Goal: Task Accomplishment & Management: Complete application form

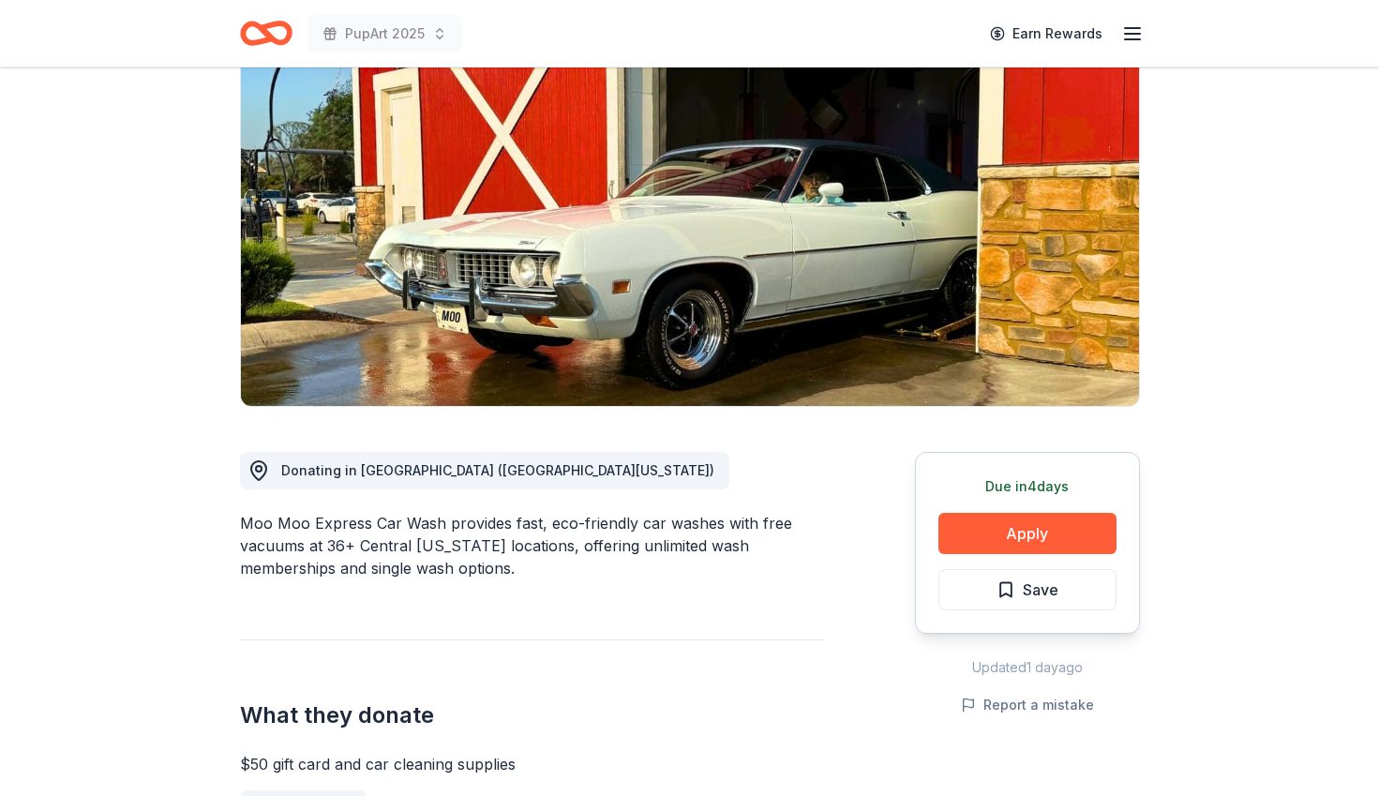
scroll to position [170, 0]
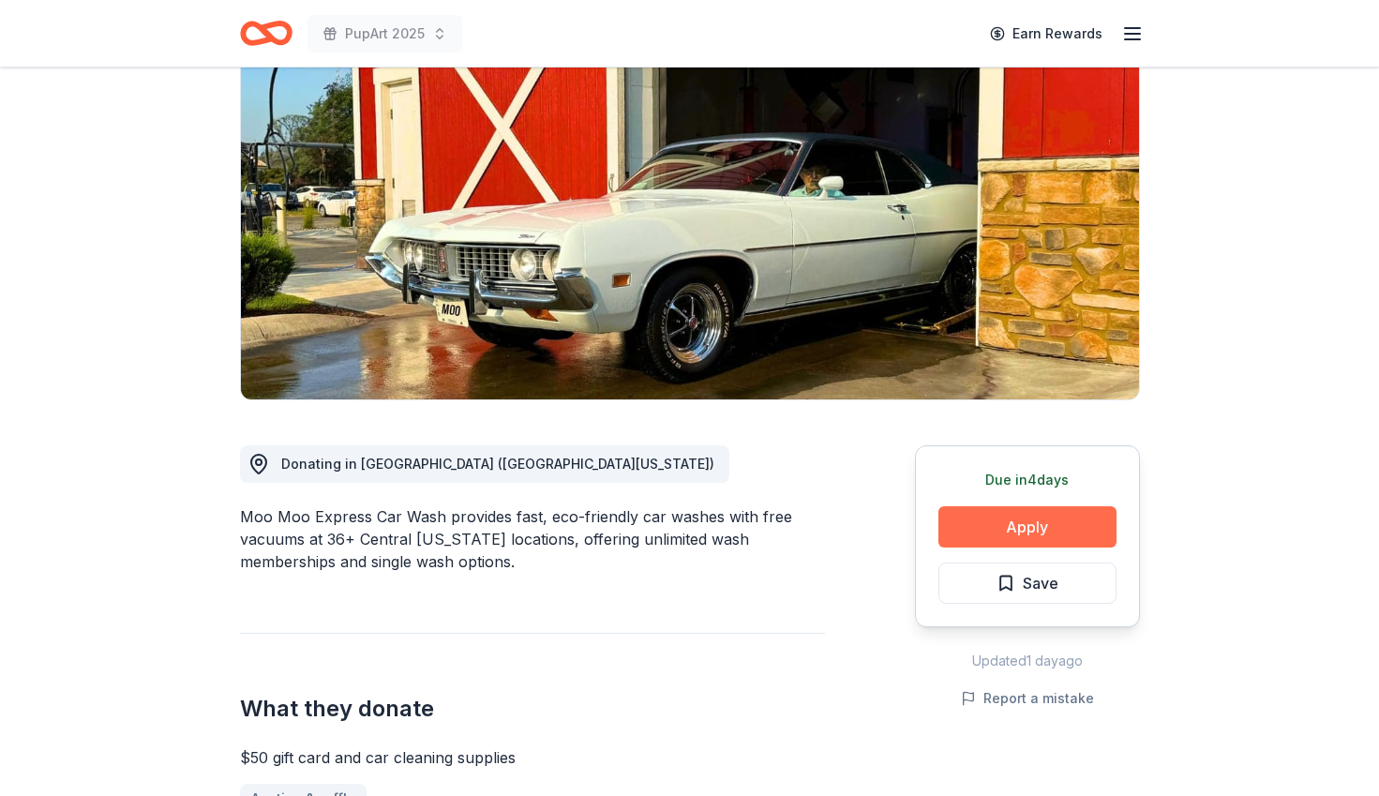
click at [1014, 521] on button "Apply" at bounding box center [1027, 526] width 178 height 41
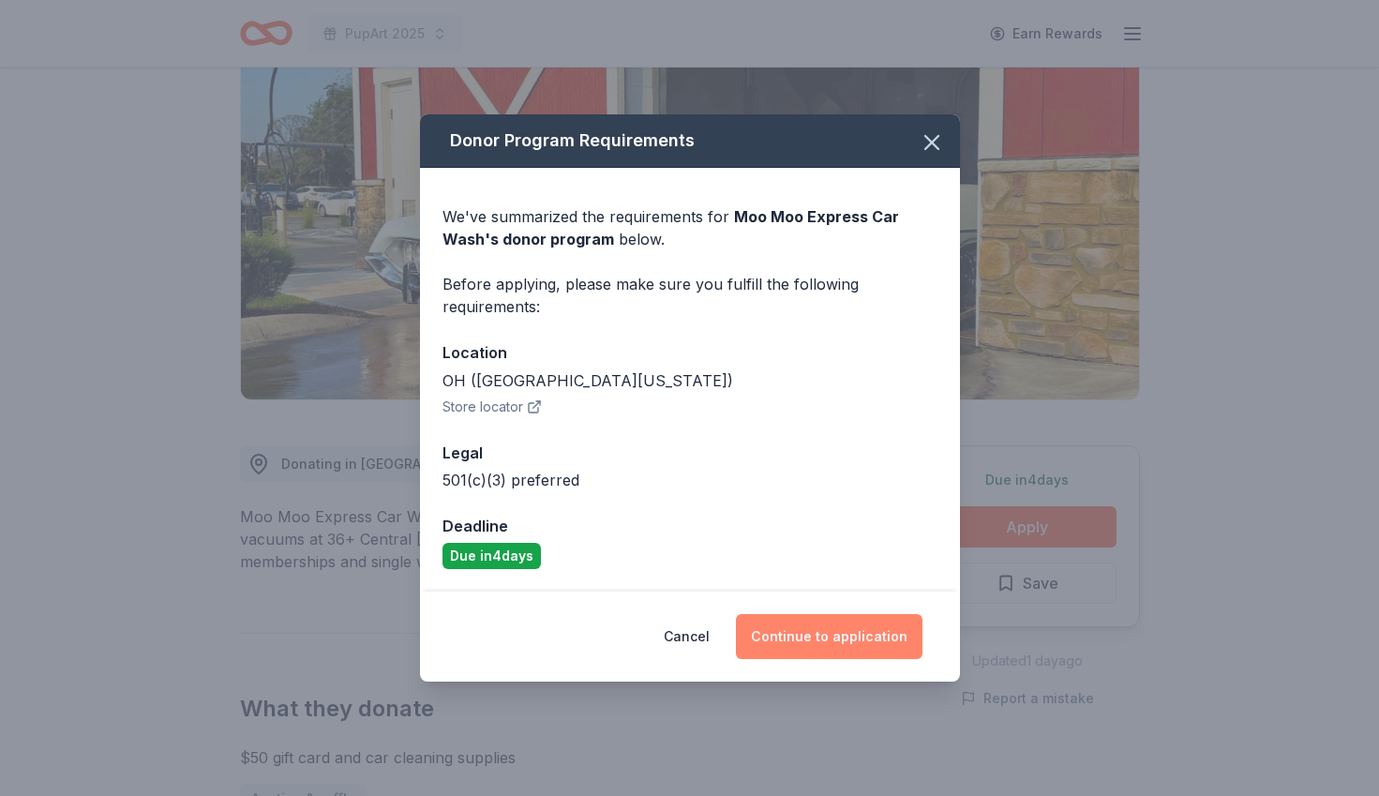
click at [851, 634] on button "Continue to application" at bounding box center [829, 636] width 187 height 45
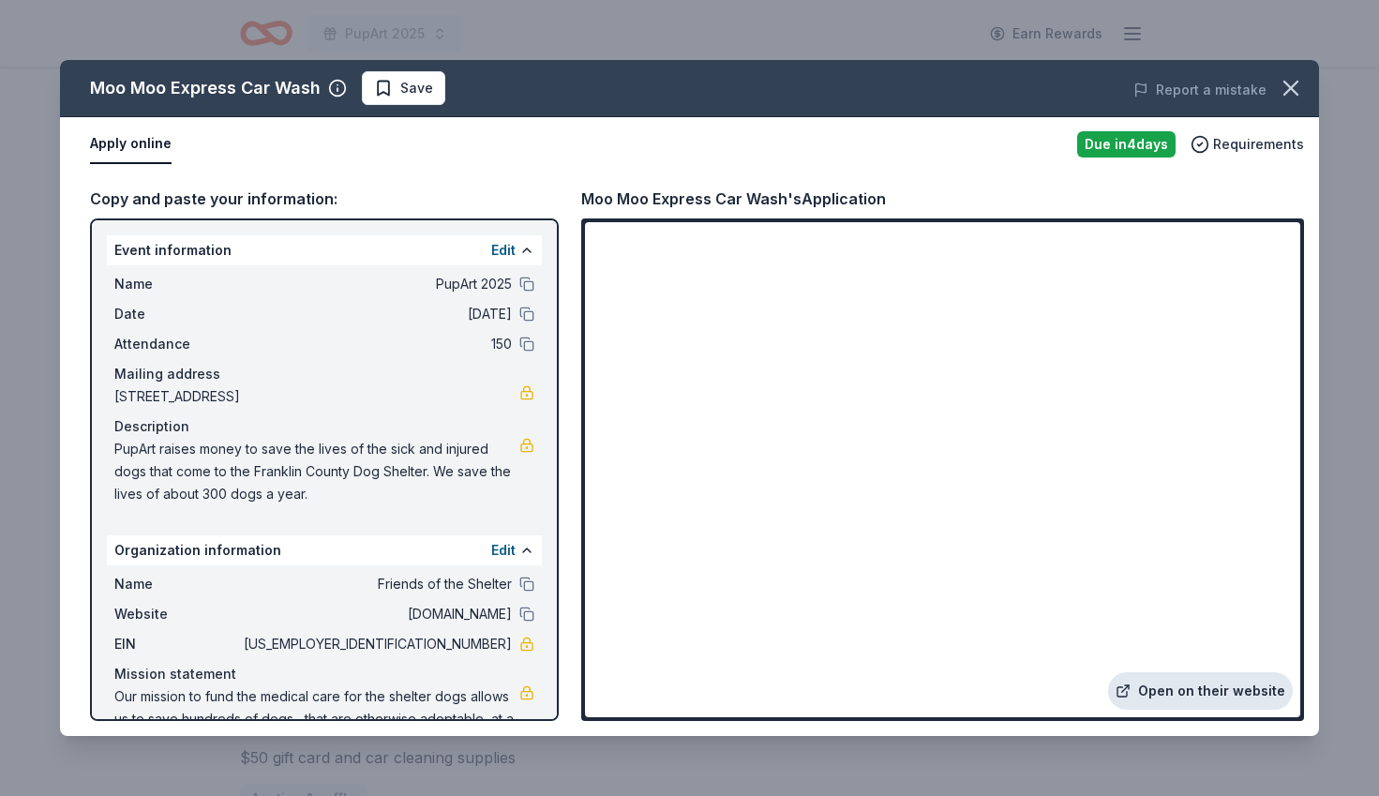
click at [1185, 685] on link "Open on their website" at bounding box center [1200, 691] width 185 height 38
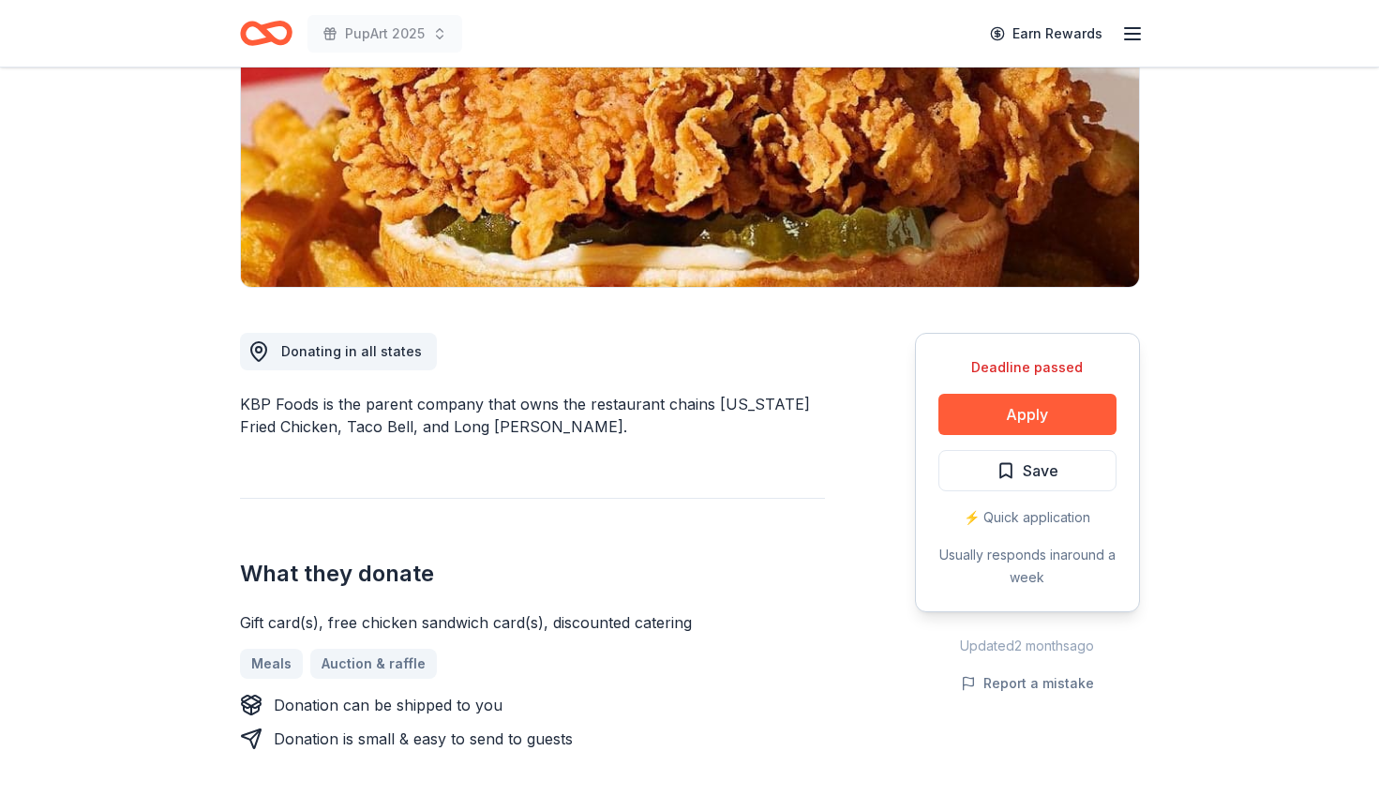
scroll to position [284, 0]
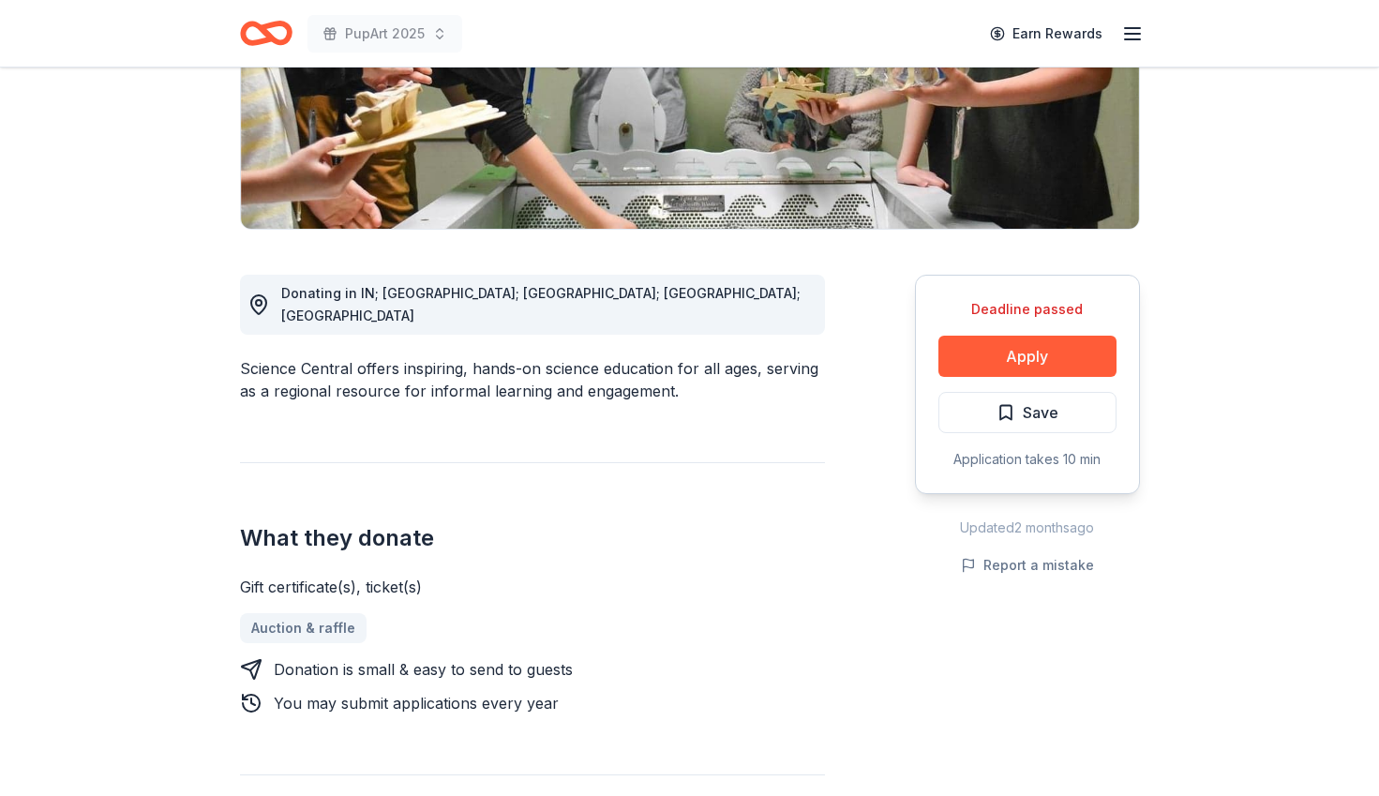
scroll to position [344, 0]
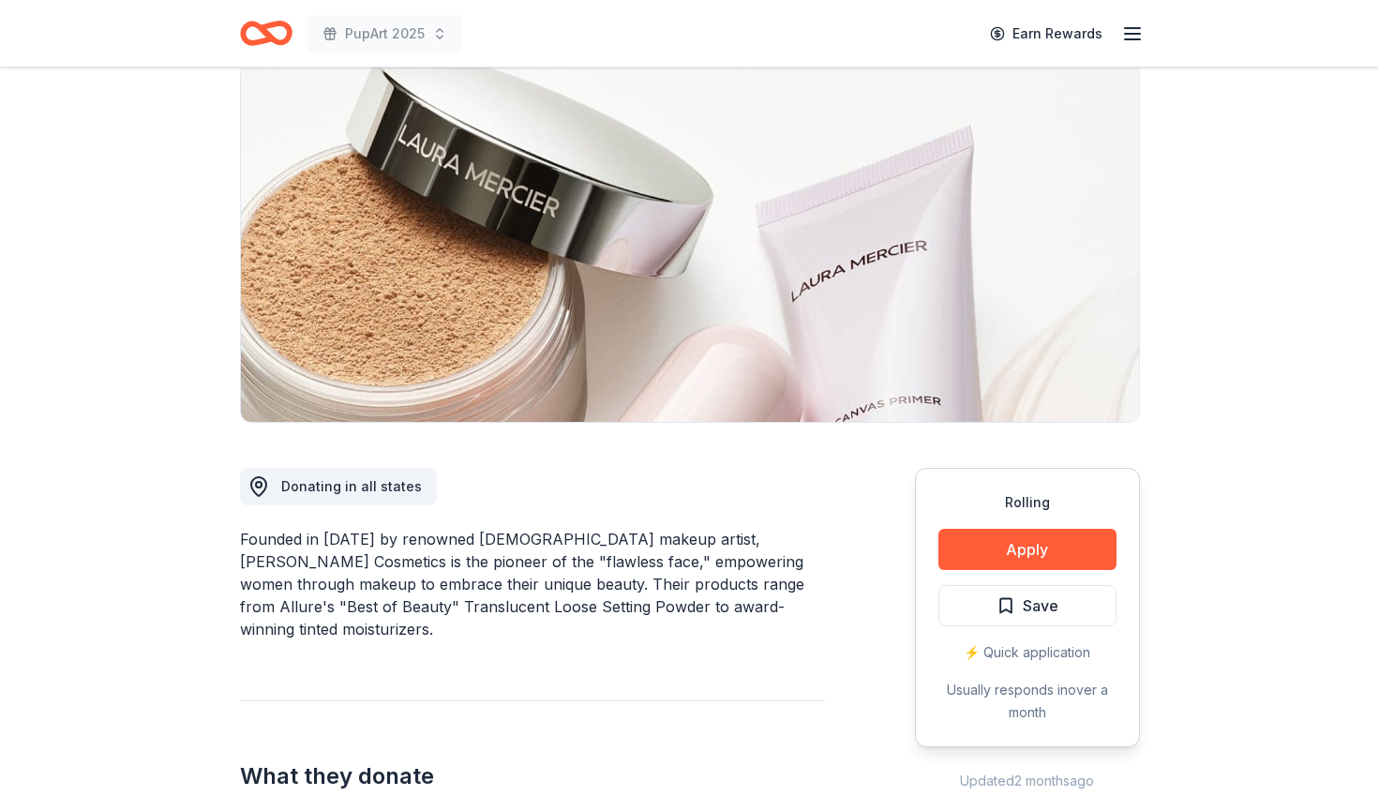
scroll to position [155, 0]
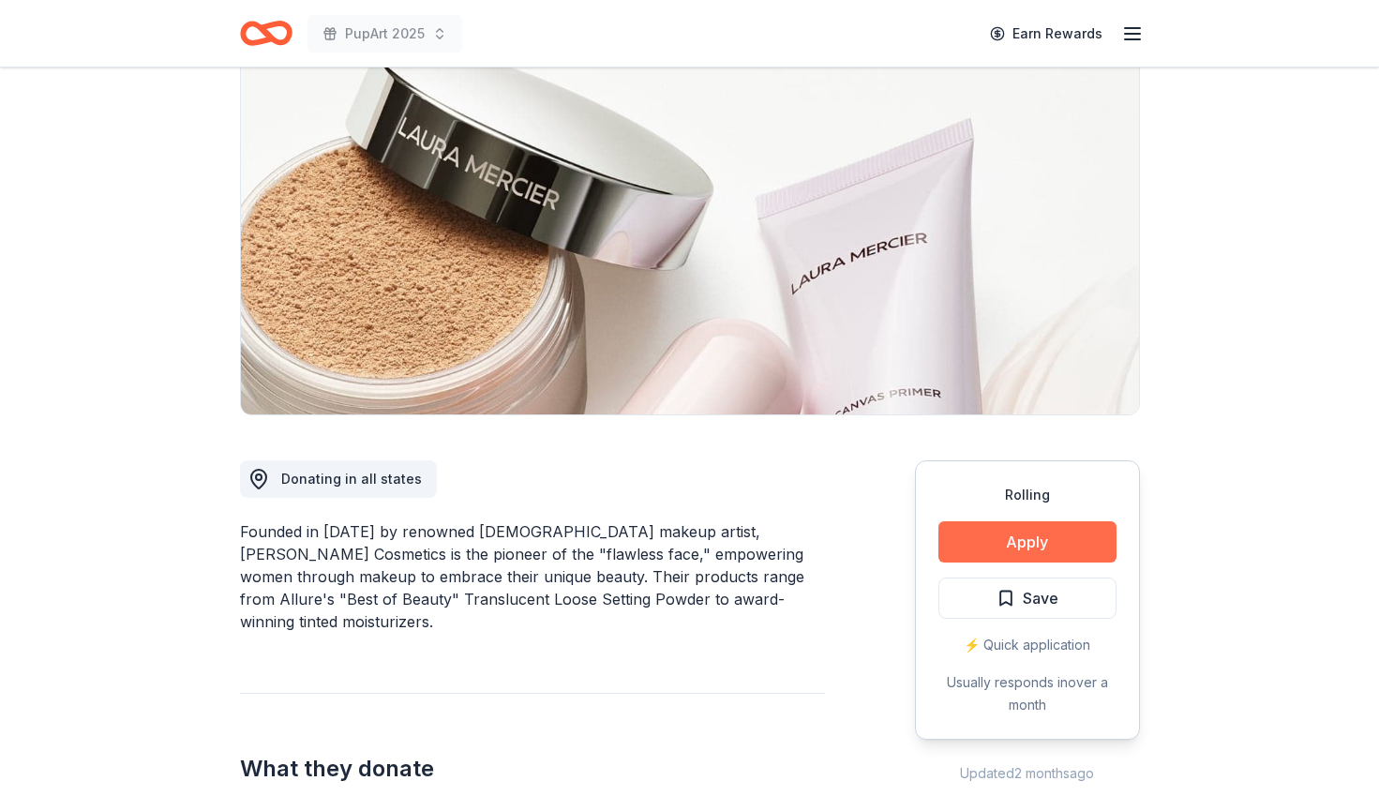
click at [1005, 540] on button "Apply" at bounding box center [1027, 541] width 178 height 41
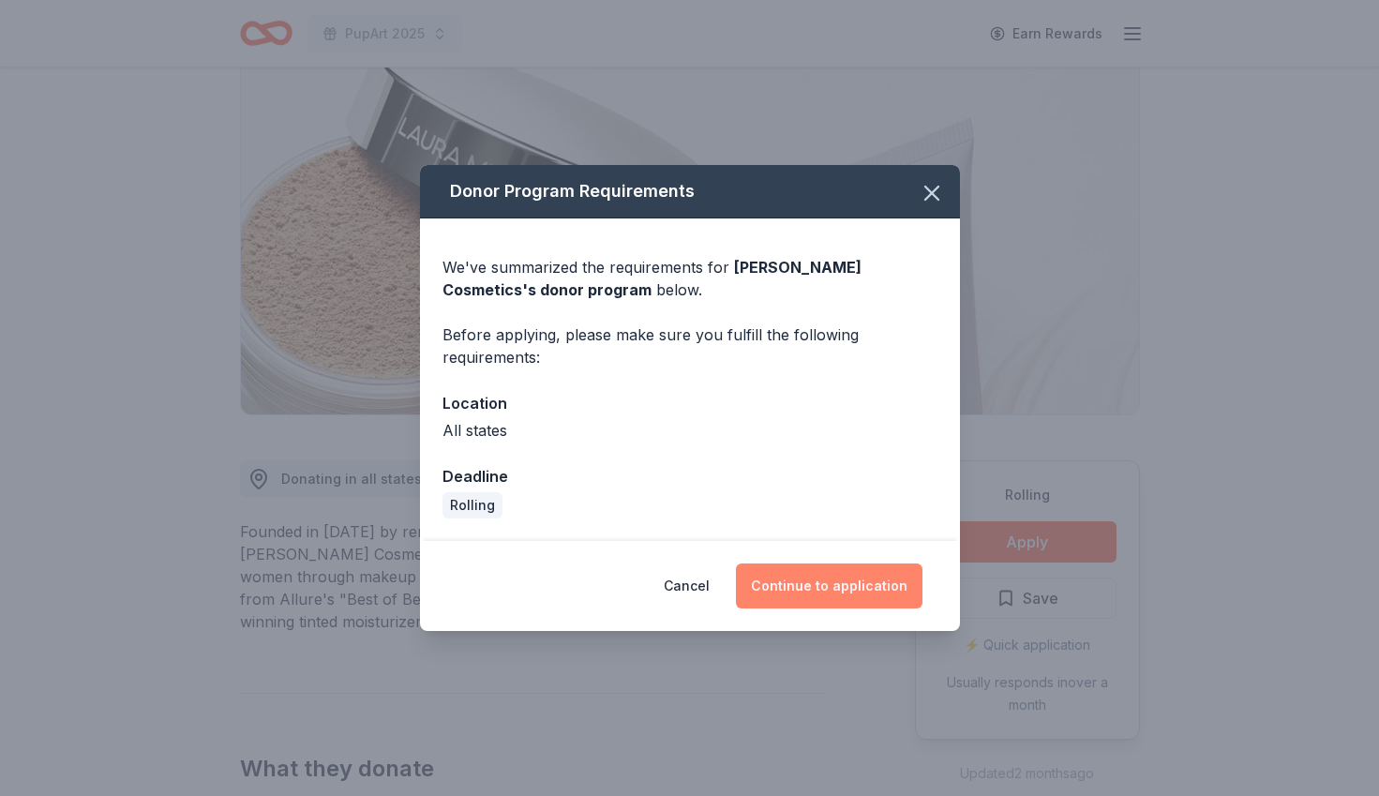
click at [833, 580] on button "Continue to application" at bounding box center [829, 585] width 187 height 45
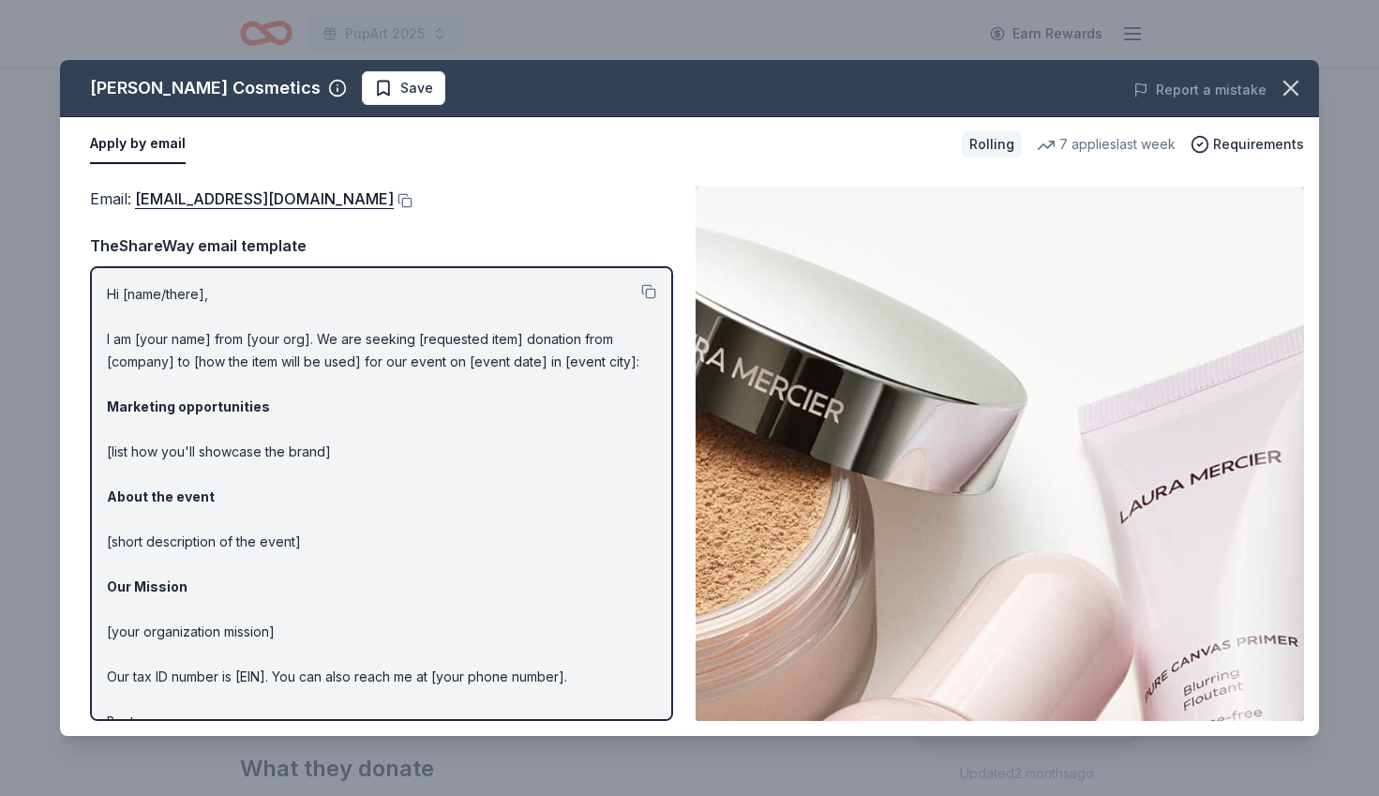
click at [1000, 600] on img at bounding box center [1000, 454] width 608 height 534
click at [129, 138] on button "Apply by email" at bounding box center [138, 144] width 96 height 39
drag, startPoint x: 203, startPoint y: 335, endPoint x: 165, endPoint y: 327, distance: 39.2
click at [165, 327] on p "Hi [name/there], I am [your name] from [your org]. We are seeking [requested it…" at bounding box center [381, 519] width 549 height 473
drag, startPoint x: 210, startPoint y: 338, endPoint x: 133, endPoint y: 334, distance: 77.0
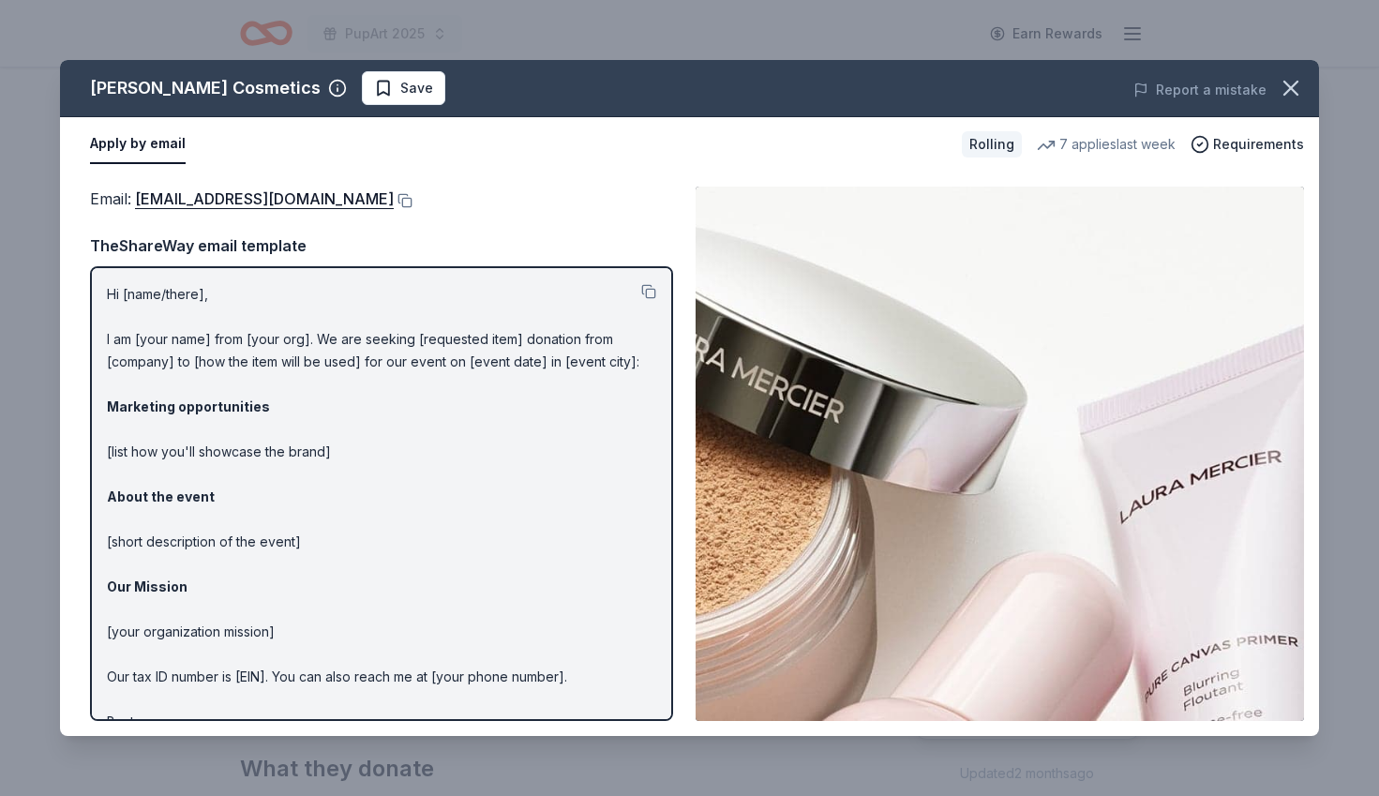
click at [133, 334] on p "Hi [name/there], I am [your name] from [your org]. We are seeking [requested it…" at bounding box center [381, 519] width 549 height 473
drag, startPoint x: 129, startPoint y: 330, endPoint x: 191, endPoint y: 329, distance: 61.9
click at [187, 332] on p "Hi [name/there], I am [your name] from [your org]. We are seeking [requested it…" at bounding box center [381, 519] width 549 height 473
